Goal: Task Accomplishment & Management: Manage account settings

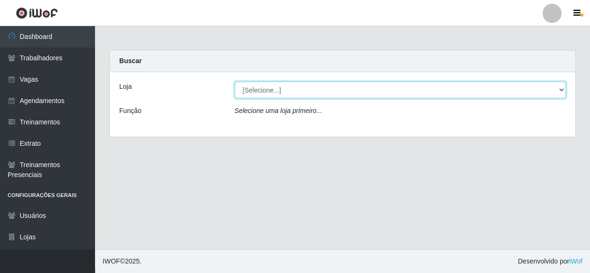
click at [266, 89] on select "[Selecione...] Rede Compras - CD Logistica" at bounding box center [401, 90] width 332 height 17
select select "429"
click at [235, 82] on select "[Selecione...] Rede Compras - CD Logistica" at bounding box center [401, 90] width 332 height 17
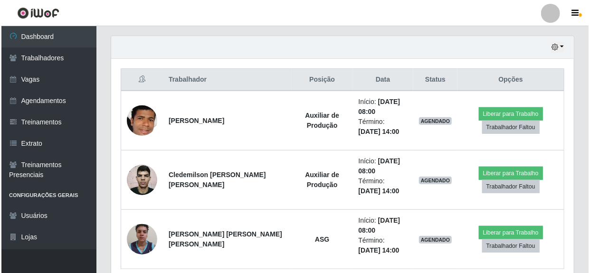
scroll to position [345, 0]
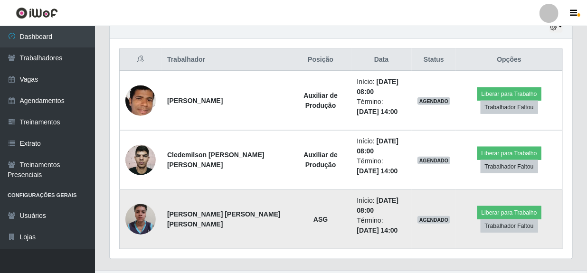
click at [144, 222] on img at bounding box center [140, 219] width 30 height 40
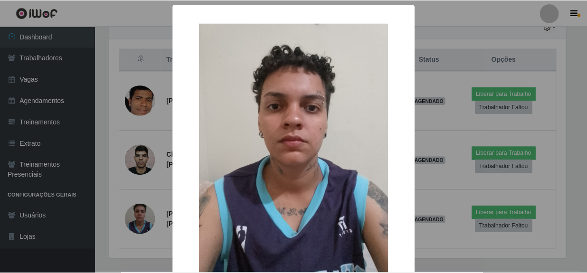
scroll to position [197, 458]
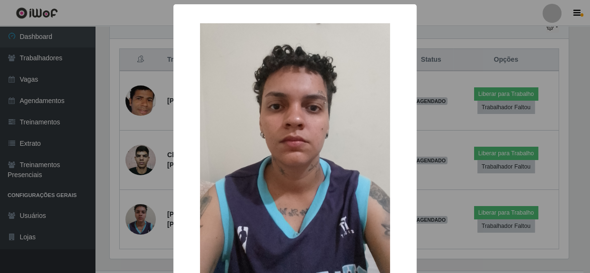
click at [556, 130] on div "× OK Cancel" at bounding box center [295, 136] width 590 height 273
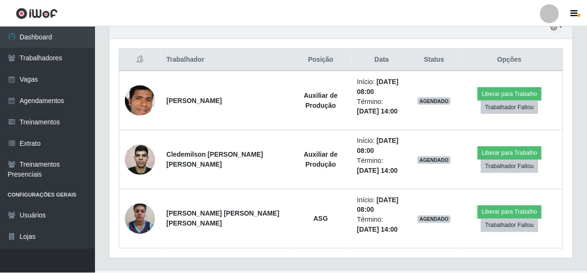
scroll to position [197, 463]
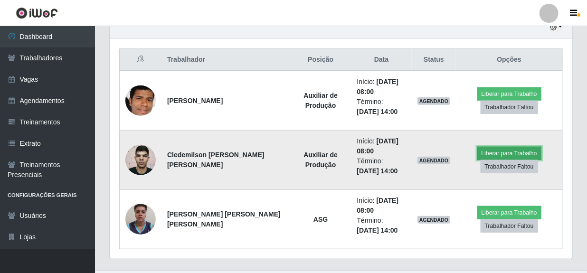
click at [489, 151] on button "Liberar para Trabalho" at bounding box center [509, 153] width 64 height 13
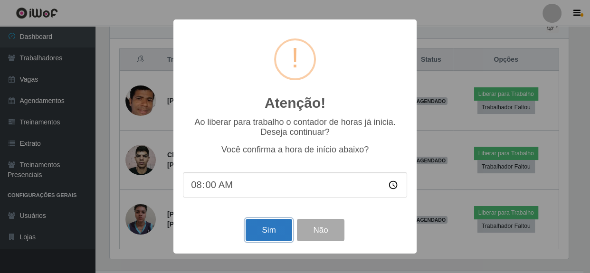
click at [270, 228] on button "Sim" at bounding box center [269, 230] width 46 height 22
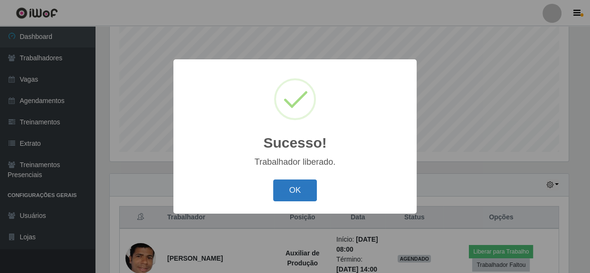
click at [292, 193] on button "OK" at bounding box center [295, 191] width 44 height 22
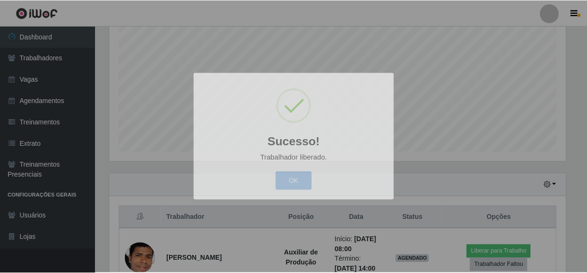
scroll to position [197, 463]
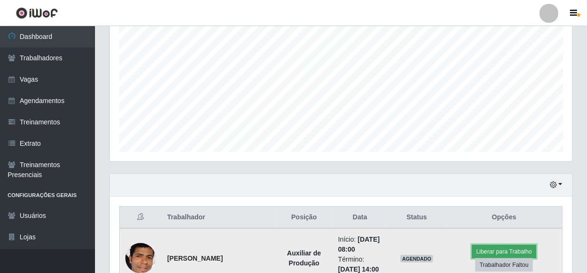
click at [483, 248] on button "Liberar para Trabalho" at bounding box center [504, 251] width 64 height 13
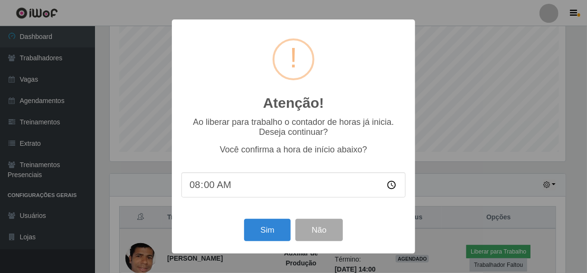
scroll to position [197, 458]
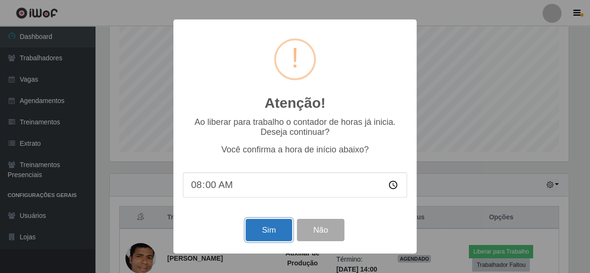
click at [273, 231] on button "Sim" at bounding box center [269, 230] width 46 height 22
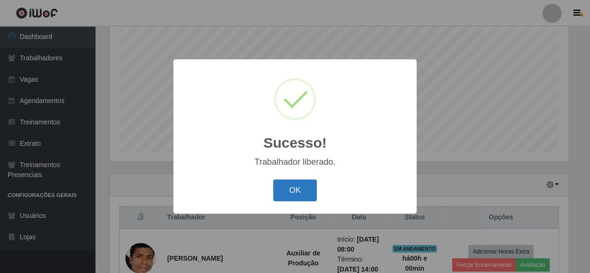
click at [301, 192] on button "OK" at bounding box center [295, 191] width 44 height 22
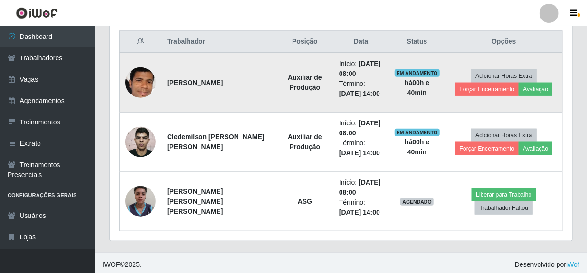
scroll to position [366, 0]
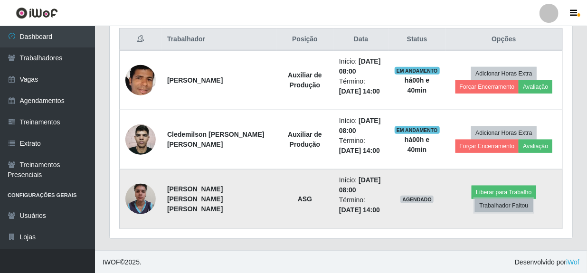
click at [495, 206] on button "Trabalhador Faltou" at bounding box center [503, 205] width 57 height 13
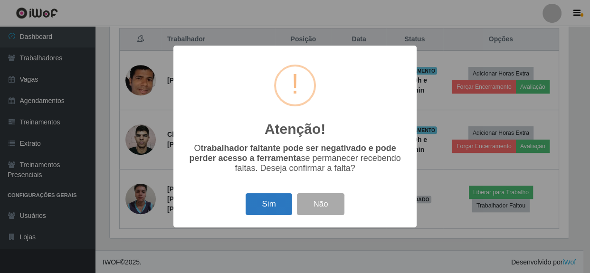
click at [266, 204] on button "Sim" at bounding box center [269, 204] width 46 height 22
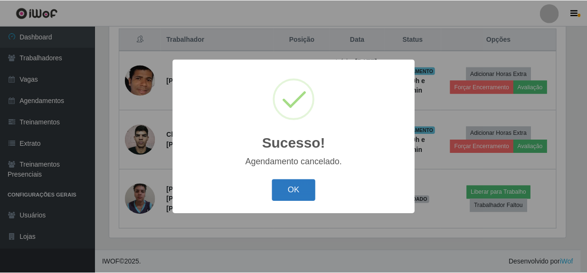
scroll to position [306, 0]
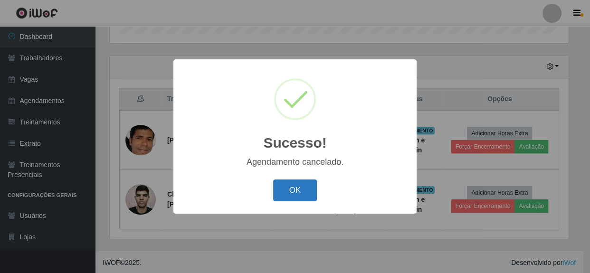
click at [295, 197] on button "OK" at bounding box center [295, 191] width 44 height 22
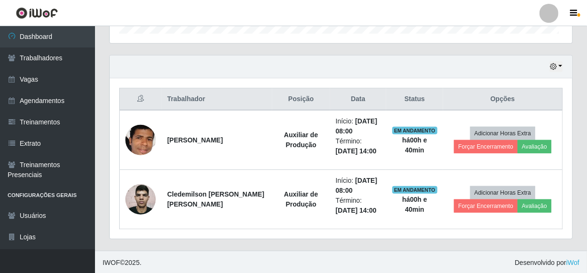
scroll to position [197, 463]
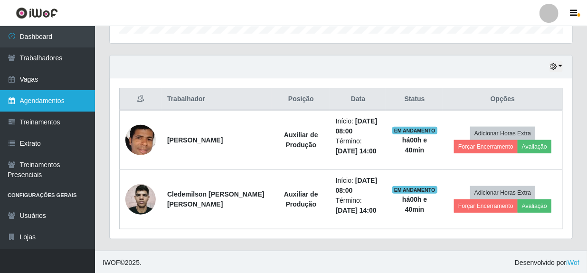
click at [26, 104] on link "Agendamentos" at bounding box center [47, 100] width 95 height 21
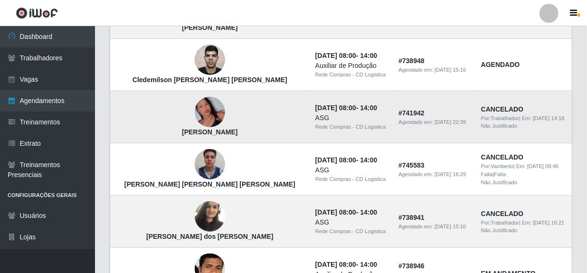
scroll to position [259, 0]
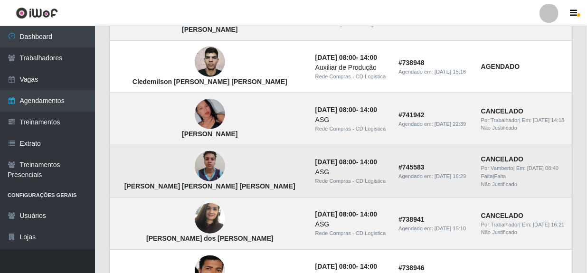
click at [195, 166] on img at bounding box center [210, 166] width 30 height 40
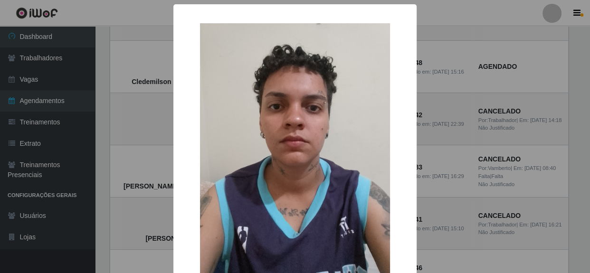
click at [484, 143] on div "× [PERSON_NAME] [PERSON_NAME] [PERSON_NAME] OK Cancel" at bounding box center [295, 136] width 590 height 273
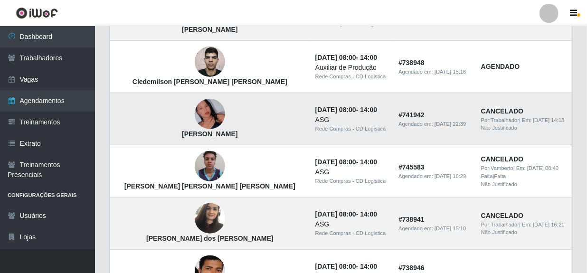
click at [195, 118] on img at bounding box center [210, 114] width 30 height 54
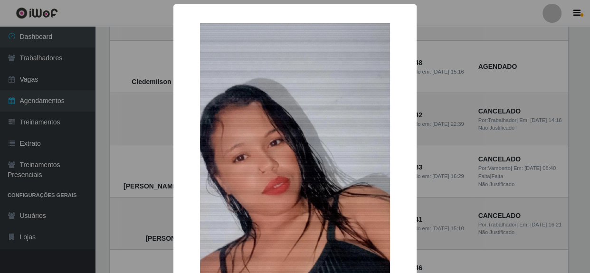
click at [458, 147] on div "× [PERSON_NAME] OK Cancel" at bounding box center [295, 136] width 590 height 273
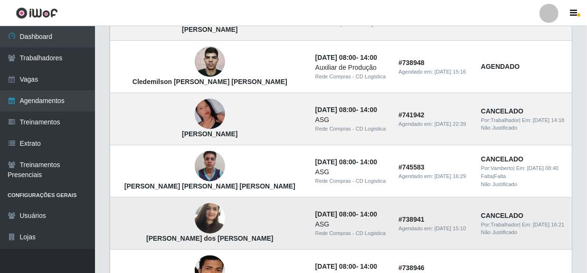
click at [195, 227] on img at bounding box center [210, 219] width 30 height 40
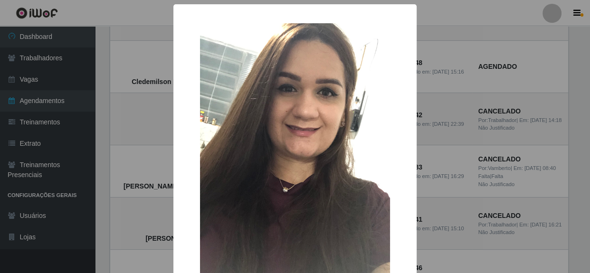
click at [475, 166] on div "× [PERSON_NAME] dos [PERSON_NAME] OK Cancel" at bounding box center [295, 136] width 590 height 273
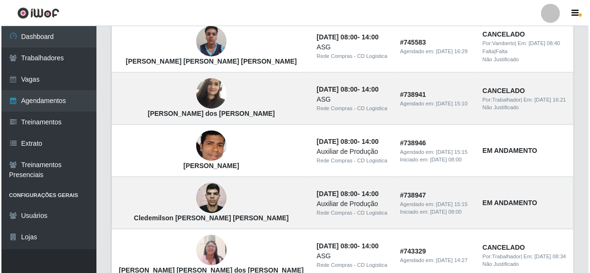
scroll to position [389, 0]
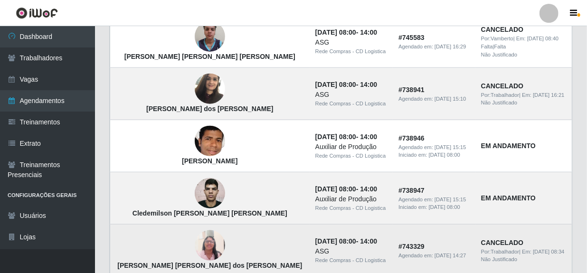
click at [195, 242] on img at bounding box center [210, 246] width 30 height 40
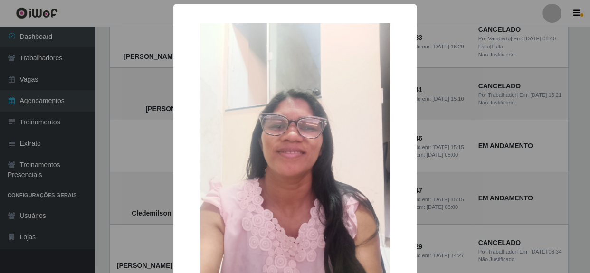
scroll to position [43, 0]
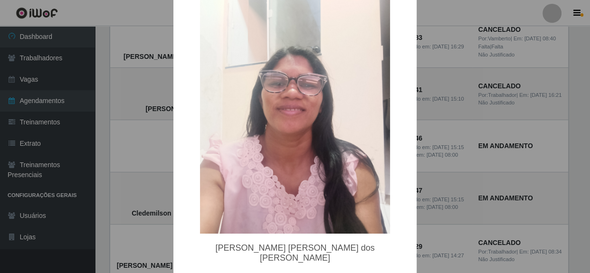
click at [513, 144] on div "× [PERSON_NAME] [PERSON_NAME] dos [PERSON_NAME] OK Cancel" at bounding box center [295, 136] width 590 height 273
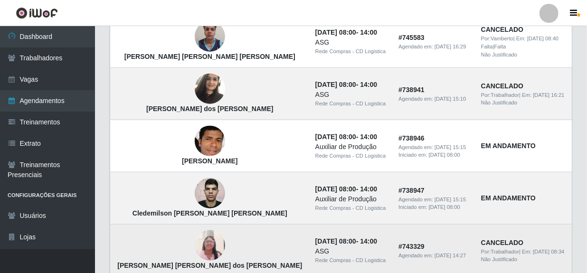
click at [195, 241] on img at bounding box center [210, 246] width 30 height 40
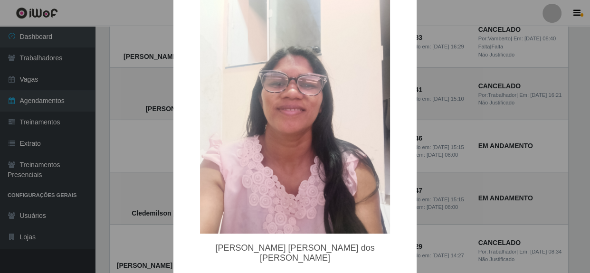
click at [465, 162] on div "× [PERSON_NAME] [PERSON_NAME] dos [PERSON_NAME] OK Cancel" at bounding box center [295, 136] width 590 height 273
